Goal: Browse casually: Explore the website without a specific task or goal

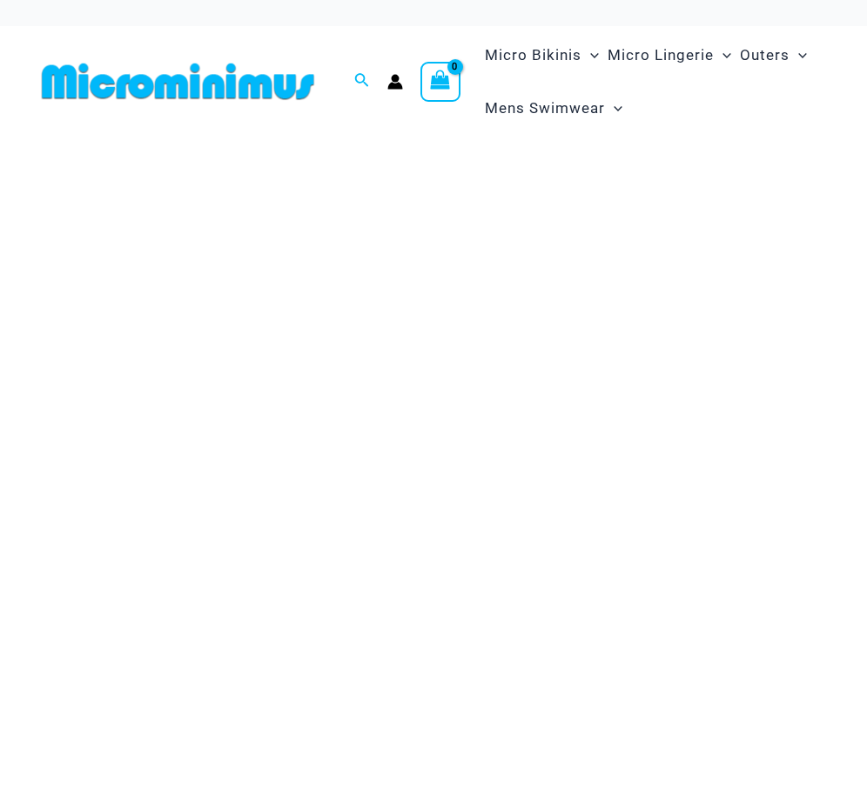
click at [244, 85] on img at bounding box center [178, 81] width 286 height 39
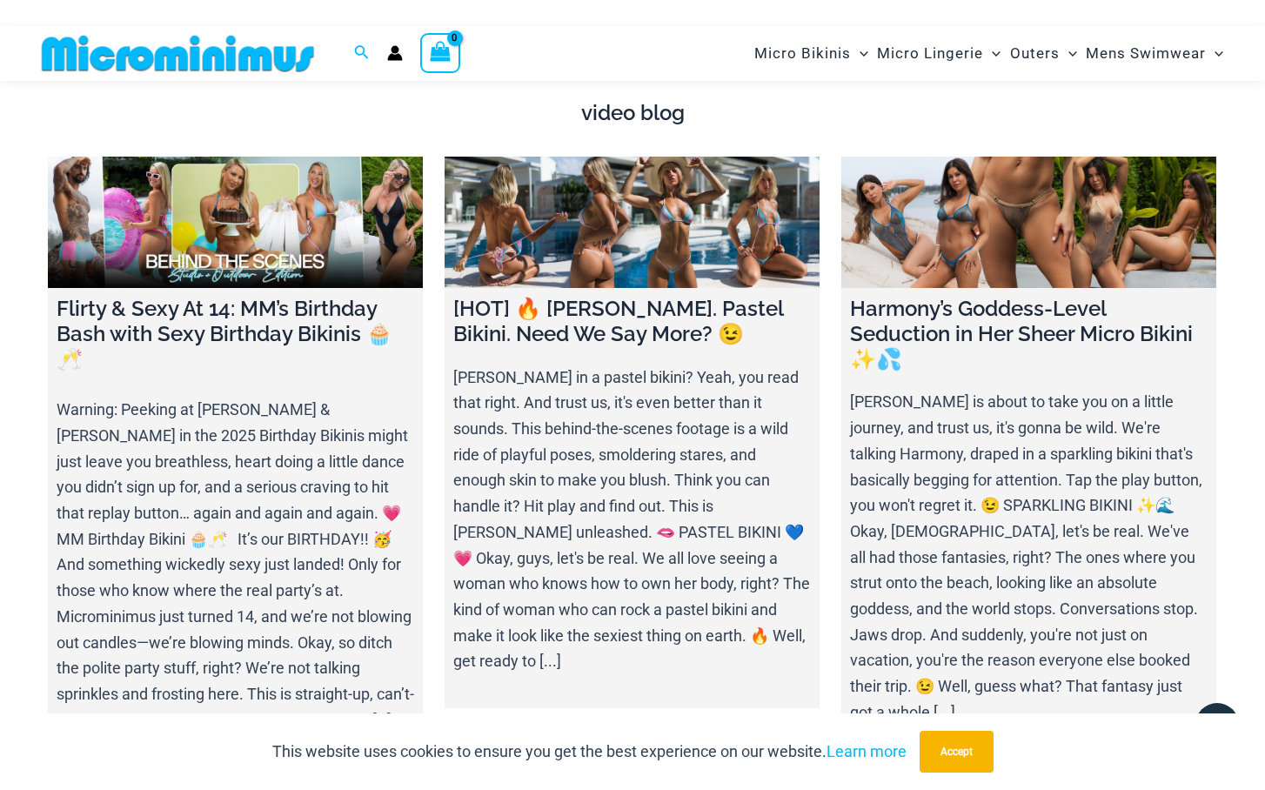
scroll to position [5993, 0]
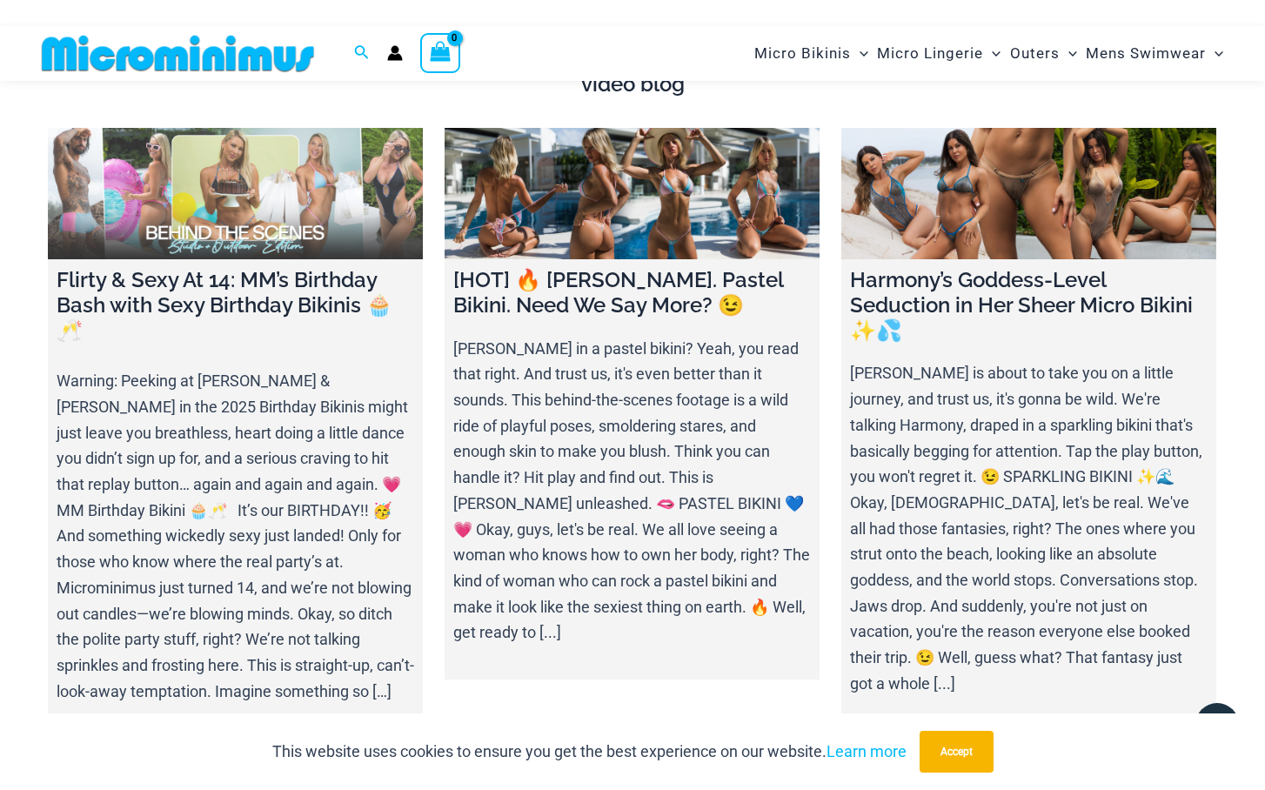
click at [330, 171] on link at bounding box center [235, 193] width 375 height 131
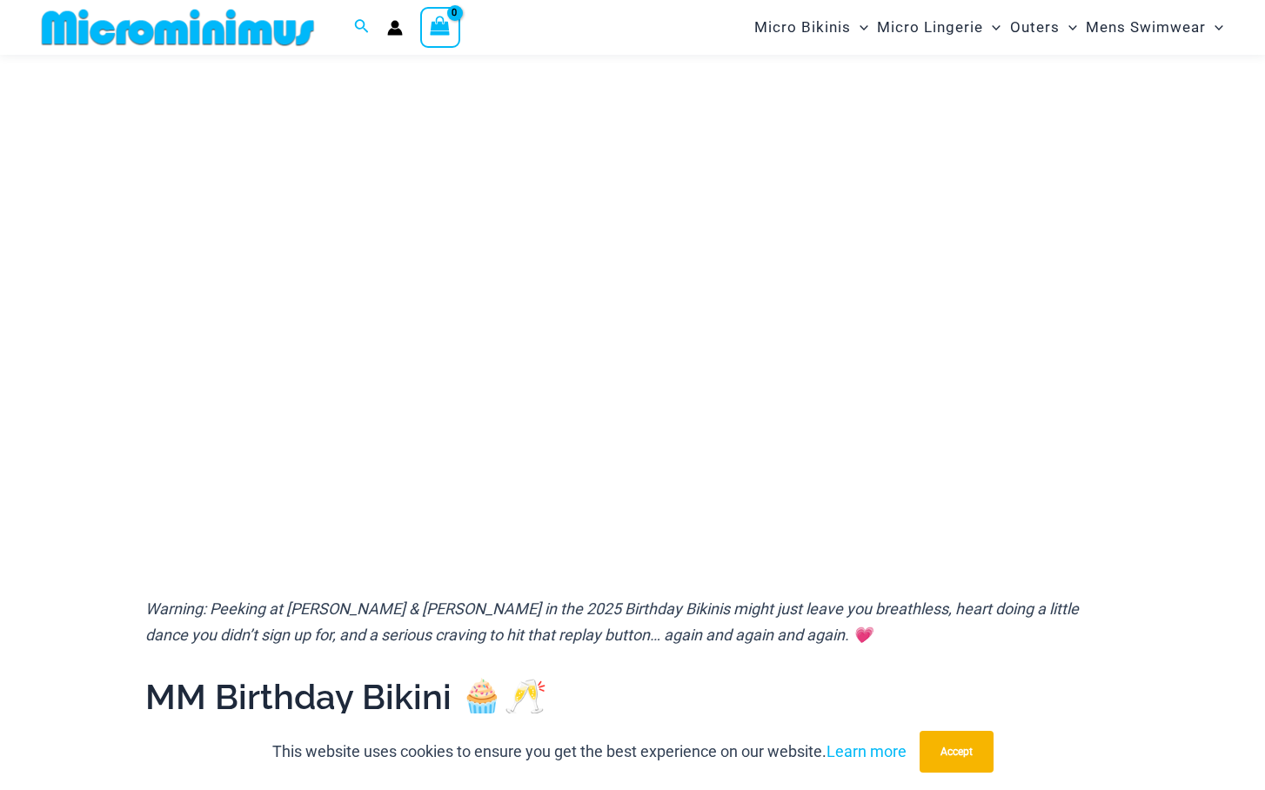
scroll to position [242, 0]
